Goal: Task Accomplishment & Management: Manage account settings

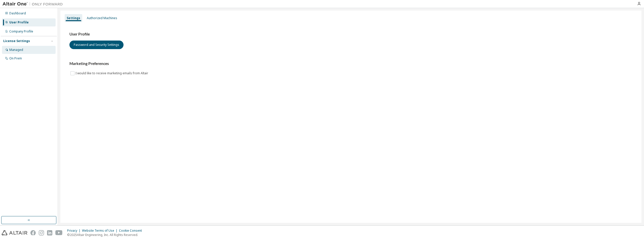
click at [28, 51] on div "Managed" at bounding box center [29, 50] width 54 height 8
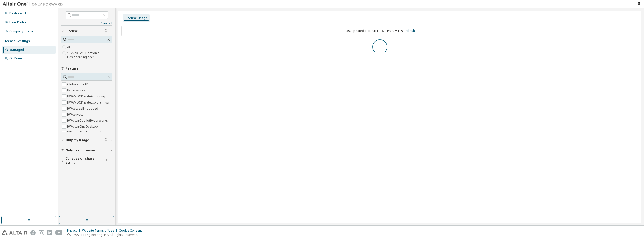
click at [83, 57] on label "137520 - AU Electronic Designer/Engineer" at bounding box center [89, 55] width 45 height 10
click at [137, 47] on div "AU Electronic Designer/Engineer" at bounding box center [150, 45] width 52 height 4
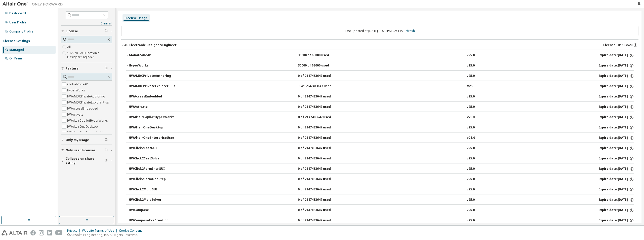
click at [318, 56] on div "30000 of 63000 used" at bounding box center [320, 55] width 45 height 5
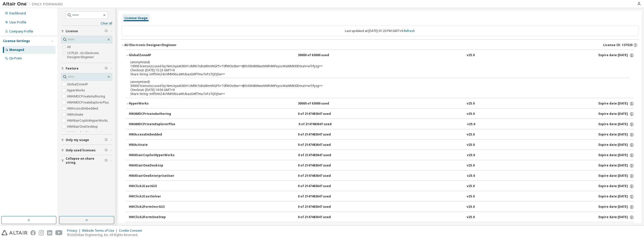
click at [318, 56] on div "30000 of 63000 used" at bounding box center [320, 55] width 45 height 5
